Goal: Transaction & Acquisition: Obtain resource

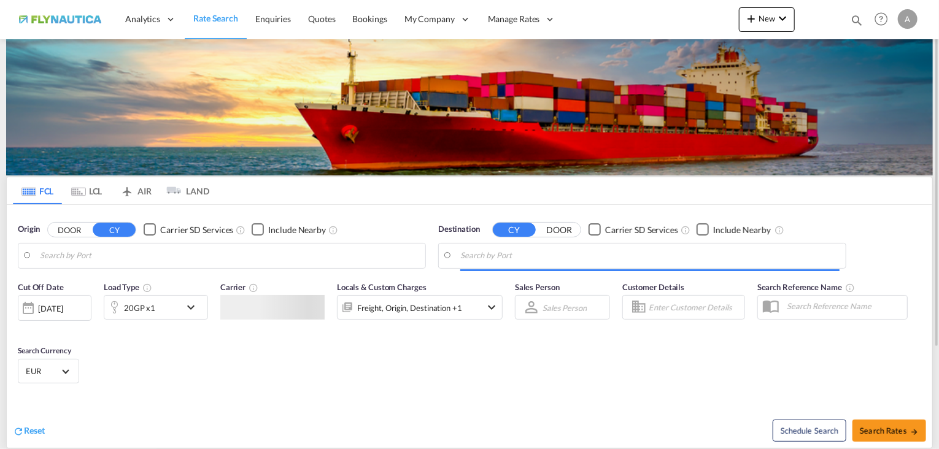
type input "[GEOGRAPHIC_DATA], [GEOGRAPHIC_DATA]"
type input "[GEOGRAPHIC_DATA], TWKHH"
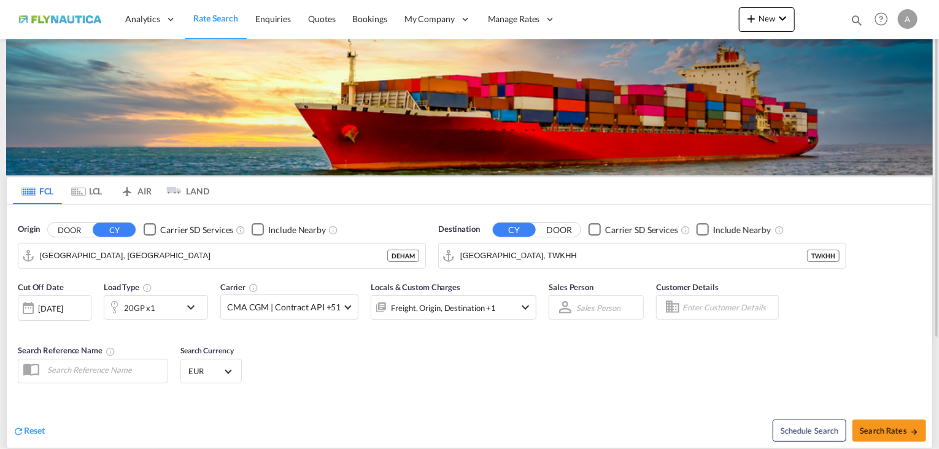
click at [85, 191] on md-tab-item "LCL" at bounding box center [86, 190] width 49 height 27
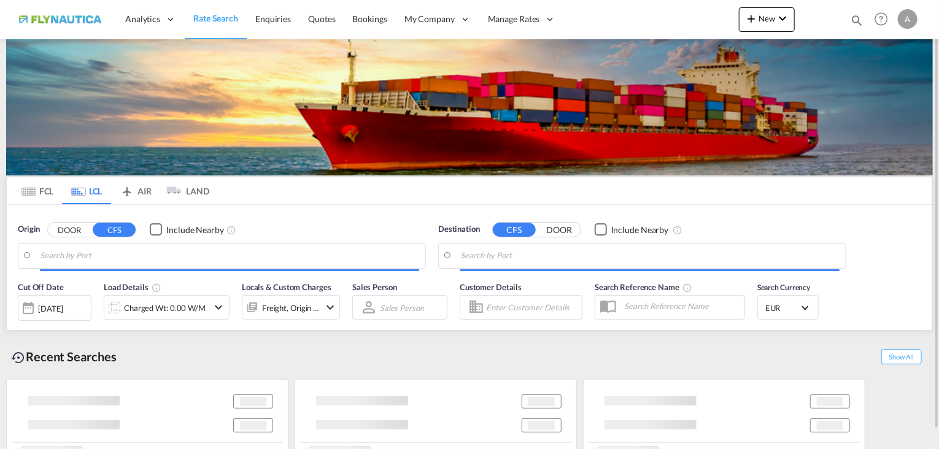
click at [68, 230] on button "DOOR" at bounding box center [69, 230] width 43 height 14
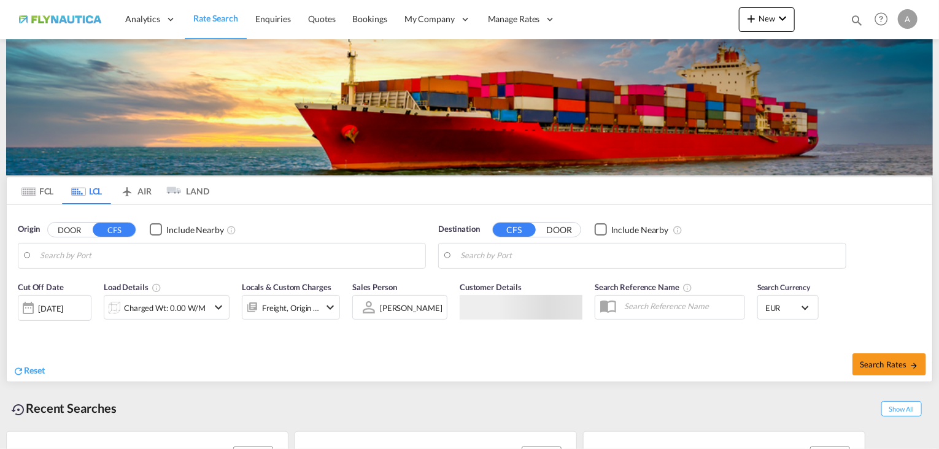
click at [96, 252] on body "Analytics Reports Dashboard Rate Search Enquiries Quotes Bookings" at bounding box center [469, 224] width 939 height 449
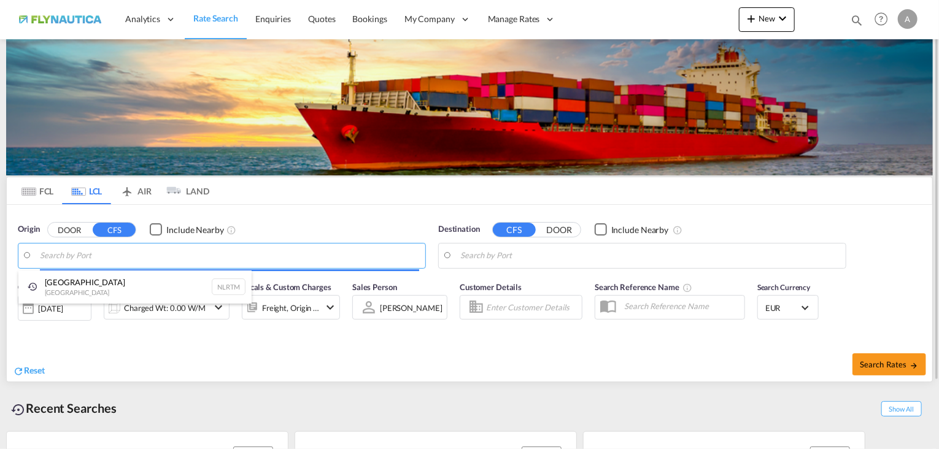
click at [96, 257] on body "Analytics Reports Dashboard Rate Search Enquiries Quotes Bookings" at bounding box center [469, 224] width 939 height 449
click at [96, 254] on body "Analytics Reports Dashboard Rate Search Enquiries Quotes Bookings" at bounding box center [469, 224] width 939 height 449
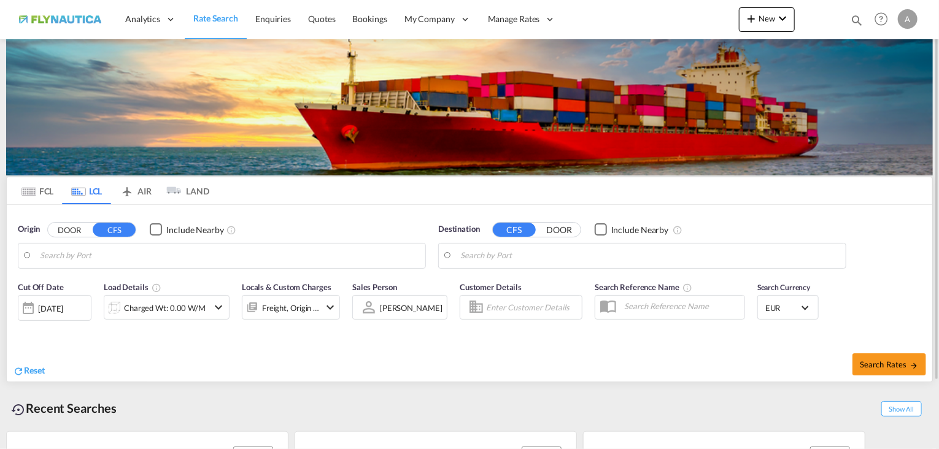
click at [71, 225] on button "DOOR" at bounding box center [69, 230] width 43 height 14
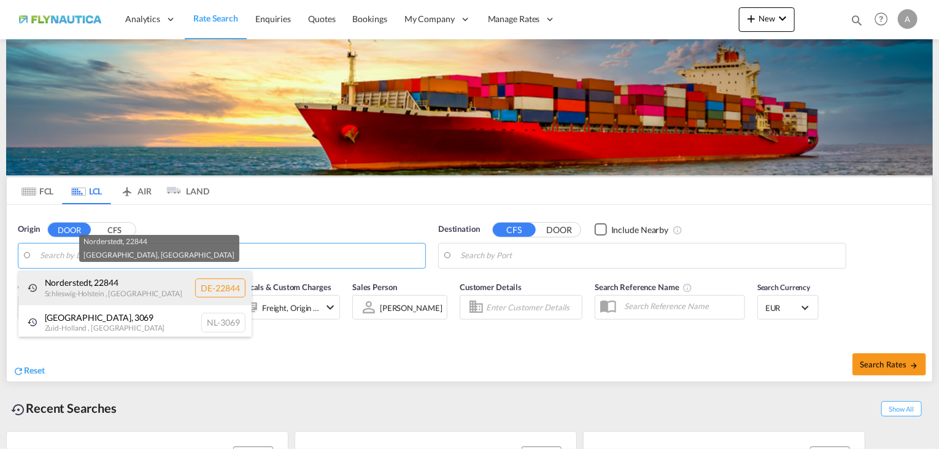
click at [97, 294] on div "[GEOGRAPHIC_DATA] , 22844 [GEOGRAPHIC_DATA] , [GEOGRAPHIC_DATA] DE-22844" at bounding box center [134, 288] width 233 height 35
type input "DE-22844, [GEOGRAPHIC_DATA], [GEOGRAPHIC_DATA]"
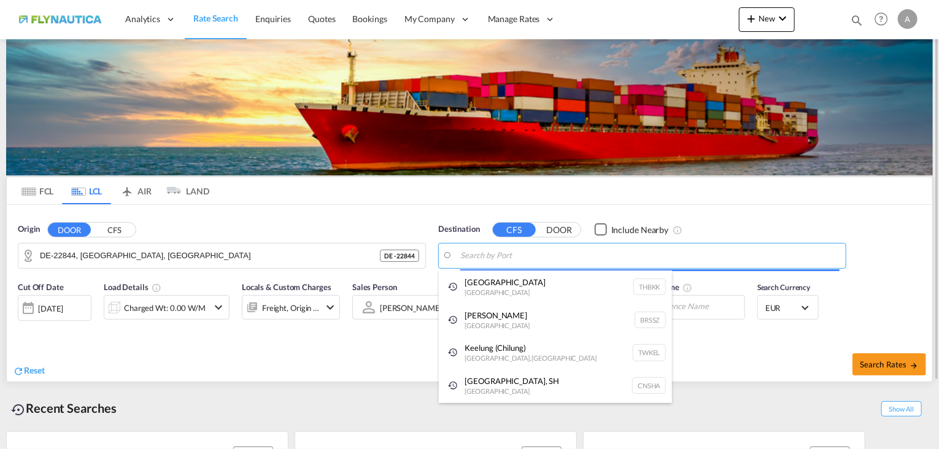
click at [494, 252] on body "Analytics Reports Dashboard Rate Search Enquiries Quotes Bookings" at bounding box center [469, 224] width 939 height 449
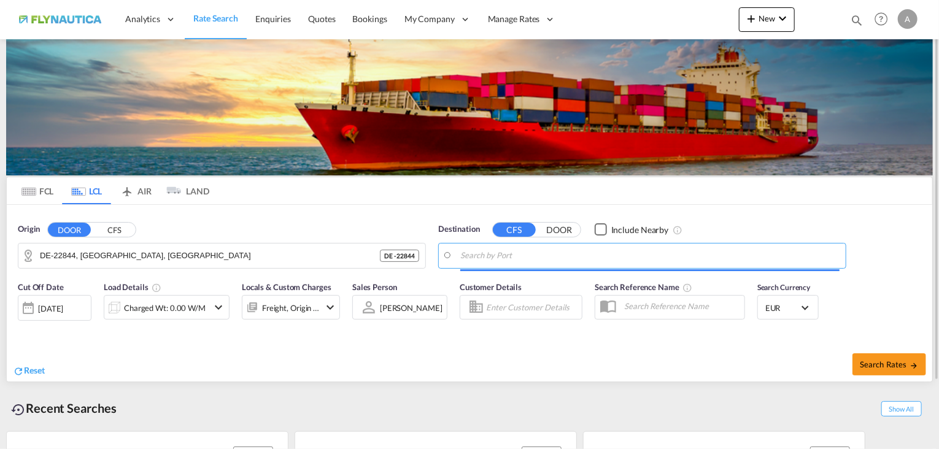
click at [497, 259] on input "Search by Port" at bounding box center [649, 256] width 379 height 18
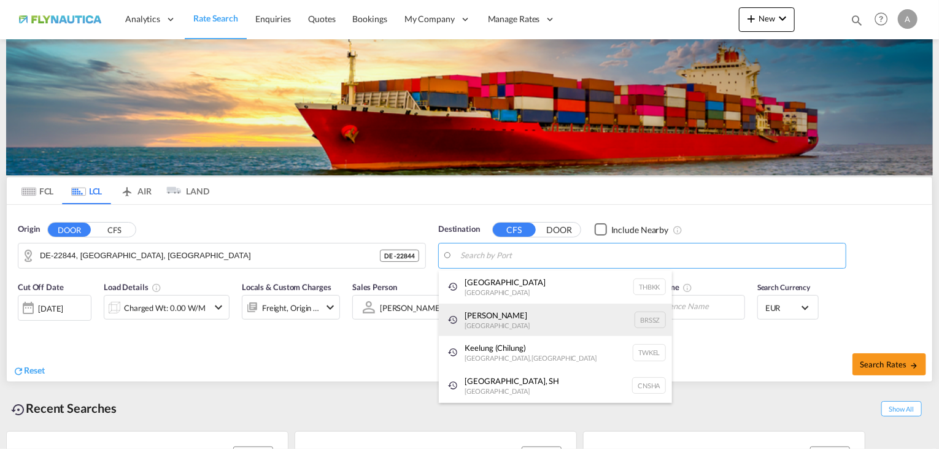
click at [525, 321] on div "[PERSON_NAME] [GEOGRAPHIC_DATA] BRSSZ" at bounding box center [555, 320] width 233 height 33
type input "[PERSON_NAME], BRSSZ"
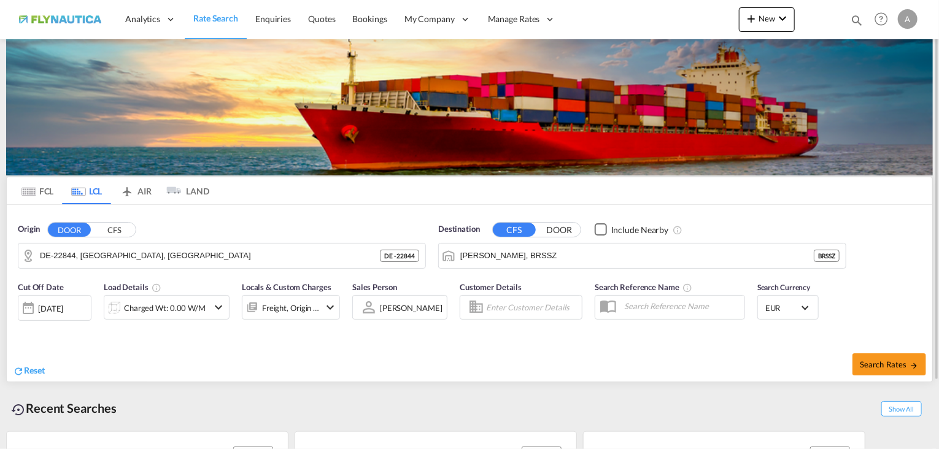
click at [155, 303] on div "Charged Wt: 0.00 W/M" at bounding box center [165, 308] width 82 height 17
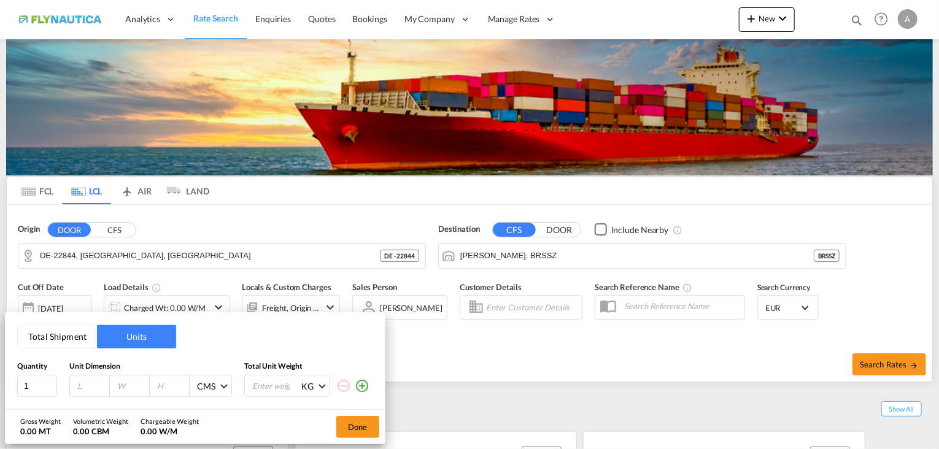
click at [93, 382] on input "number" at bounding box center [92, 386] width 33 height 11
type input "120"
type input "80"
type input "120"
type input "250"
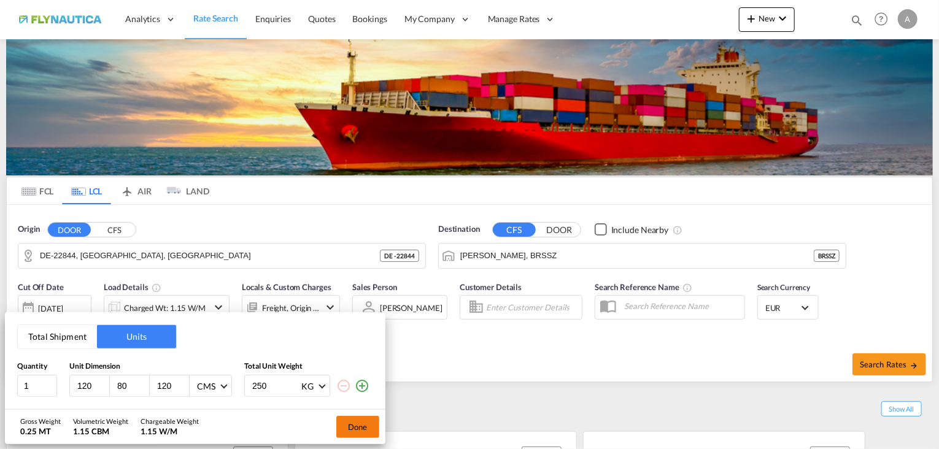
click at [338, 433] on button "Done" at bounding box center [357, 427] width 43 height 22
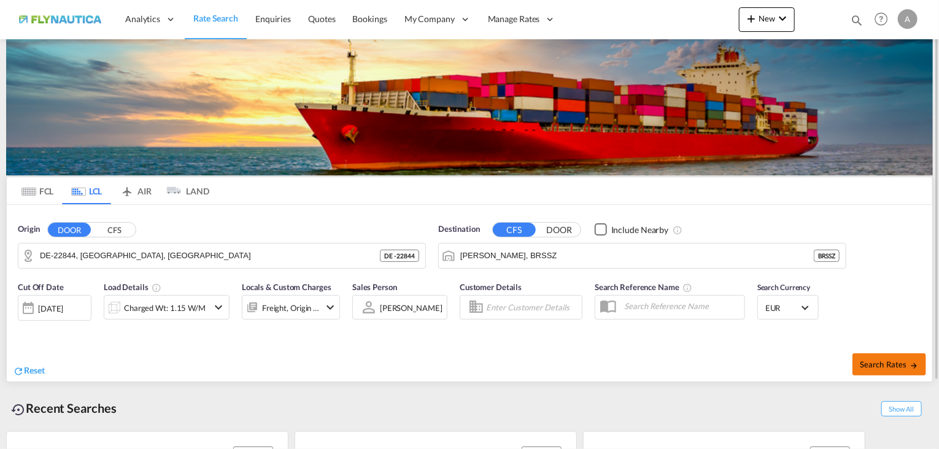
click at [889, 366] on span "Search Rates" at bounding box center [889, 365] width 59 height 10
type input "22844 to BRSSZ / [DATE]"
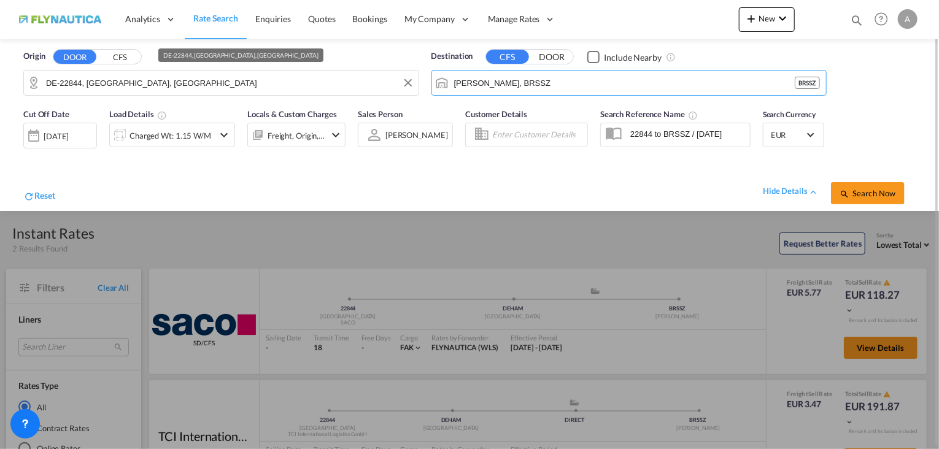
drag, startPoint x: 530, startPoint y: 82, endPoint x: 398, endPoint y: 76, distance: 132.8
click at [398, 76] on div "Origin DOOR CFS DE-22844, [GEOGRAPHIC_DATA], [GEOGRAPHIC_DATA] Destination CFS …" at bounding box center [469, 70] width 915 height 63
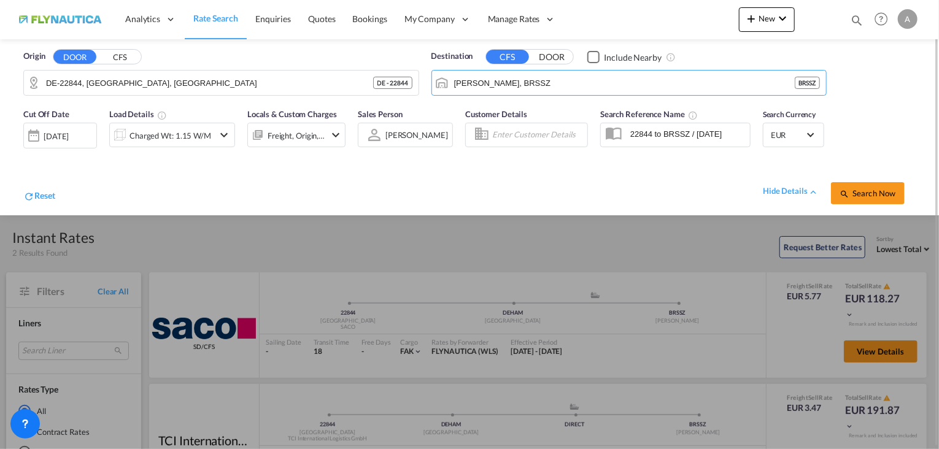
click at [433, 260] on div at bounding box center [469, 224] width 939 height 449
click at [528, 80] on input "[PERSON_NAME], BRSSZ" at bounding box center [637, 83] width 366 height 18
drag, startPoint x: 508, startPoint y: 79, endPoint x: 433, endPoint y: 79, distance: 74.9
click at [433, 79] on md-input-container "[PERSON_NAME], BRSSZ" at bounding box center [629, 83] width 395 height 25
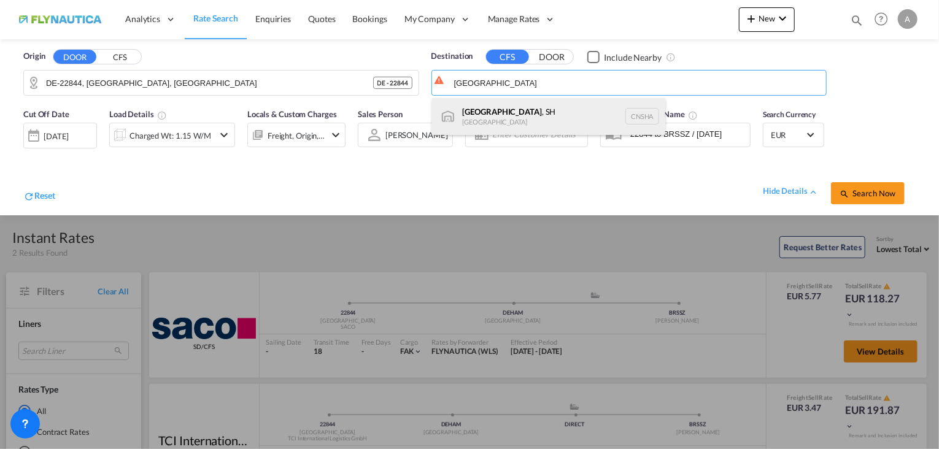
click at [484, 115] on div "[GEOGRAPHIC_DATA] , SH [GEOGRAPHIC_DATA] [GEOGRAPHIC_DATA]" at bounding box center [548, 116] width 233 height 37
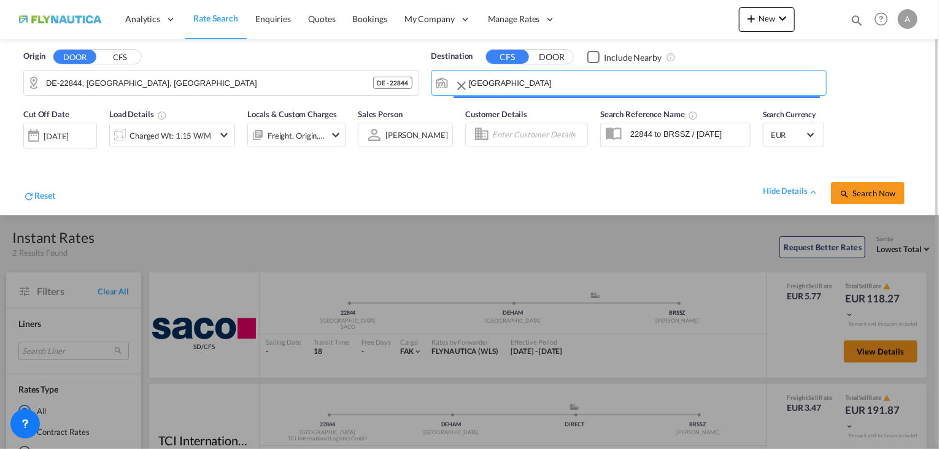
type input "[GEOGRAPHIC_DATA], SH, CNSHA"
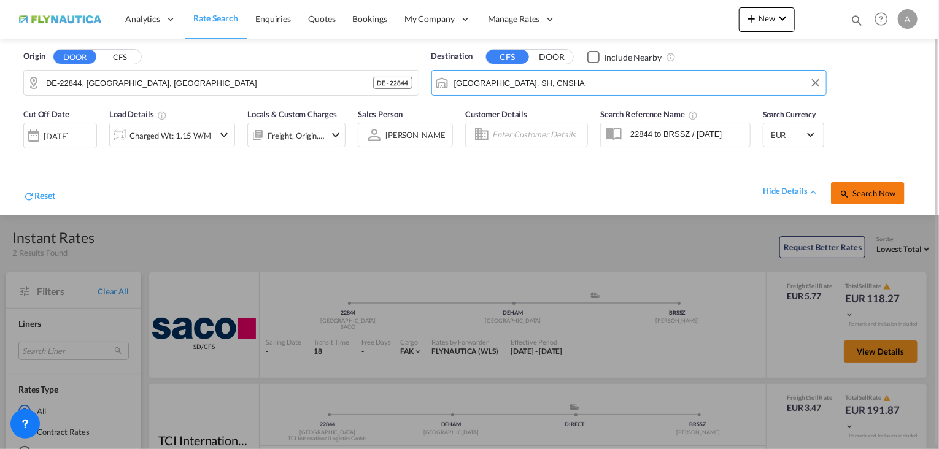
click at [874, 190] on span "Search Now" at bounding box center [868, 193] width 56 height 10
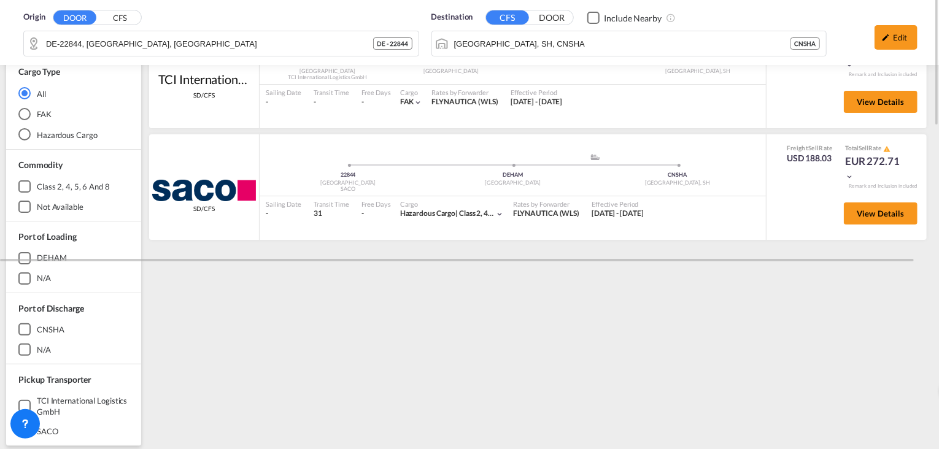
scroll to position [178, 0]
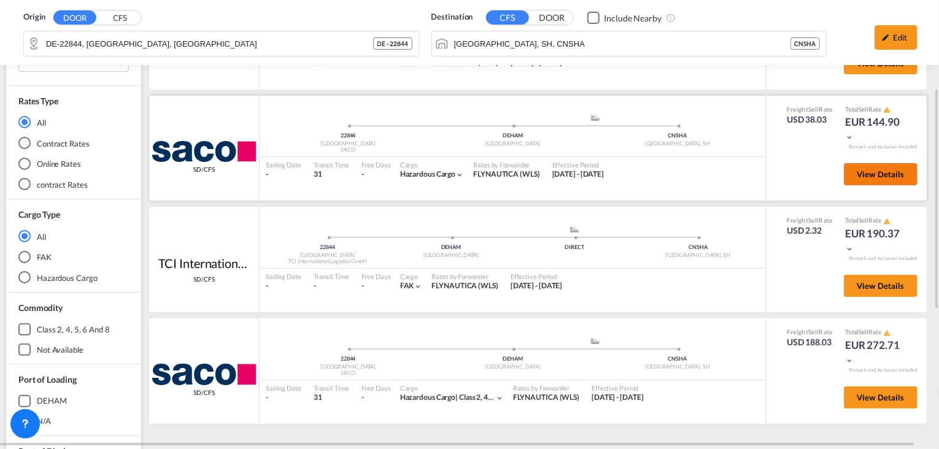
click at [875, 179] on button "View Details" at bounding box center [881, 174] width 74 height 22
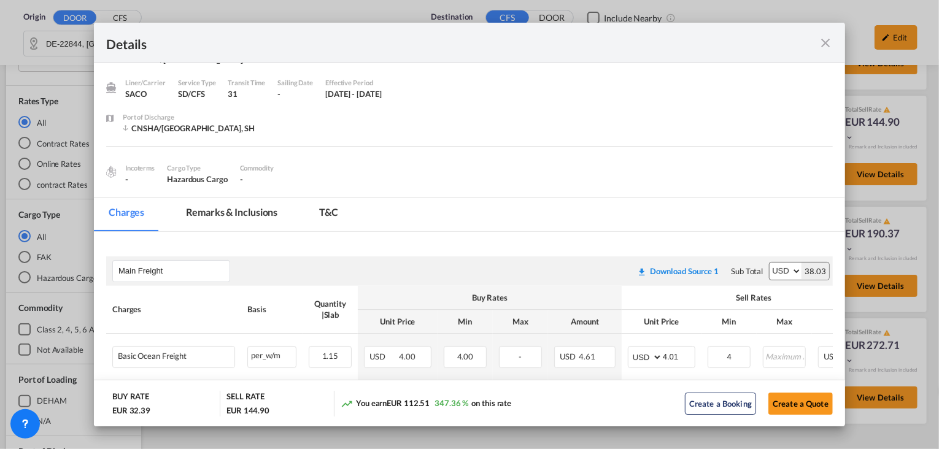
scroll to position [0, 0]
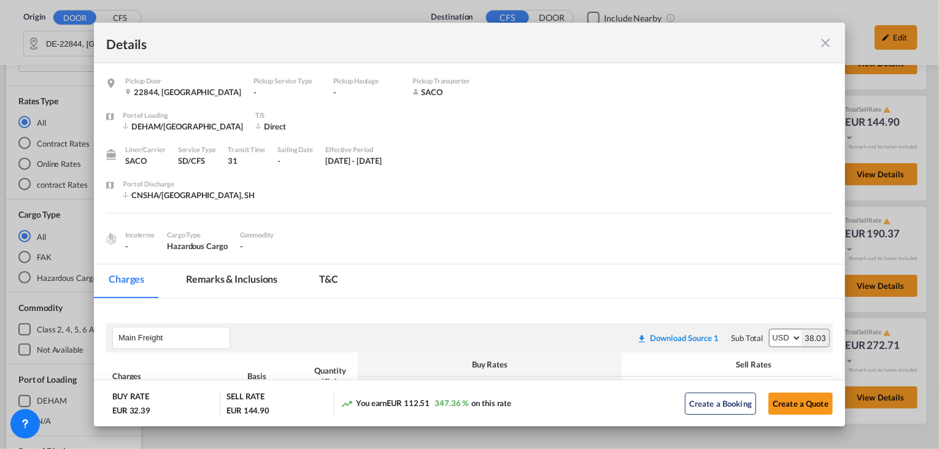
click at [228, 270] on md-tab-item "Remarks & Inclusions" at bounding box center [231, 282] width 121 height 34
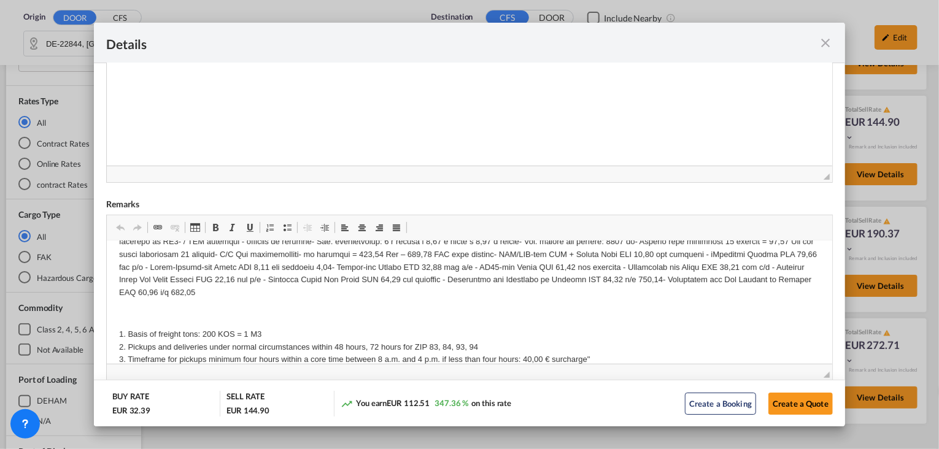
scroll to position [803, 0]
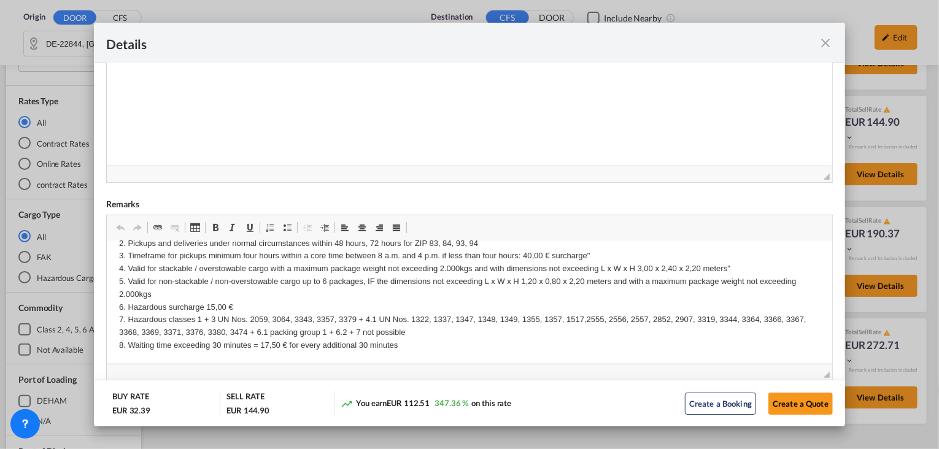
click at [827, 44] on md-icon "icon-close fg-AAA8AD m-0 cursor" at bounding box center [825, 43] width 15 height 15
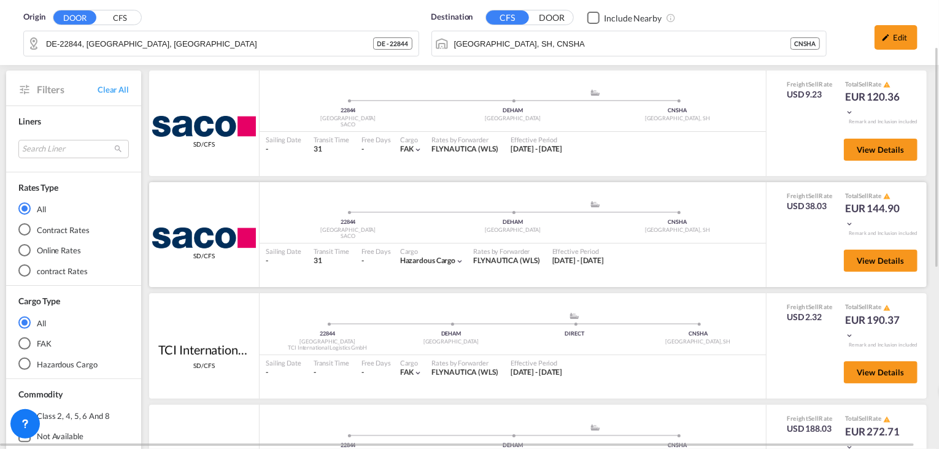
scroll to position [0, 0]
